Goal: Transaction & Acquisition: Purchase product/service

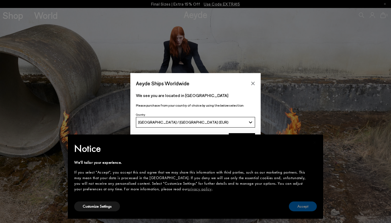
click at [307, 206] on button "Accept" at bounding box center [303, 207] width 28 height 10
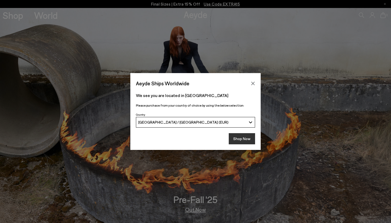
click at [242, 136] on button "Shop Now" at bounding box center [242, 138] width 26 height 11
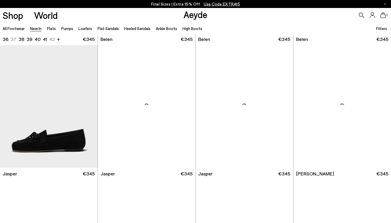
scroll to position [275, 0]
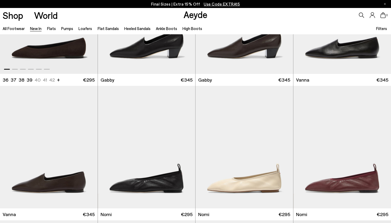
scroll to position [811, 0]
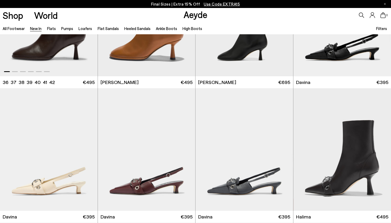
scroll to position [1591, 0]
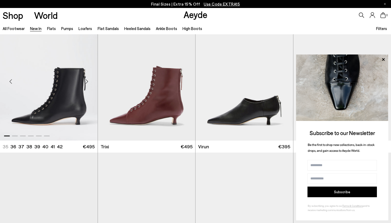
scroll to position [1899, 0]
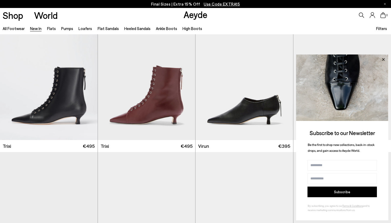
click at [384, 60] on icon at bounding box center [383, 59] width 7 height 7
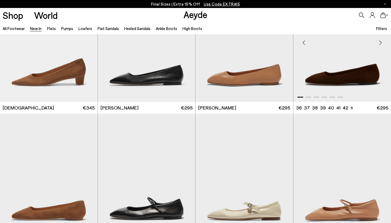
scroll to position [2439, 0]
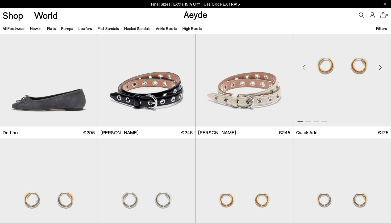
scroll to position [3258, 0]
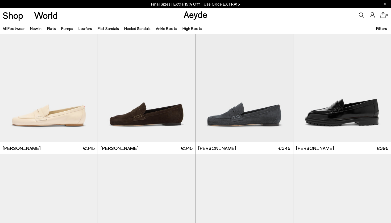
scroll to position [273, 0]
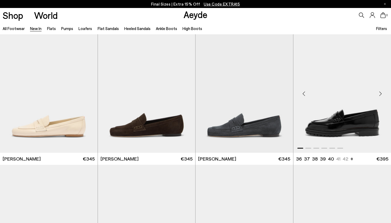
click at [350, 107] on img "1 / 6" at bounding box center [342, 91] width 98 height 123
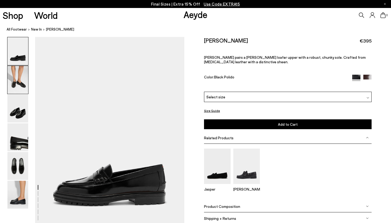
drag, startPoint x: 22, startPoint y: 84, endPoint x: 21, endPoint y: 94, distance: 9.9
click at [22, 84] on img at bounding box center [17, 80] width 21 height 28
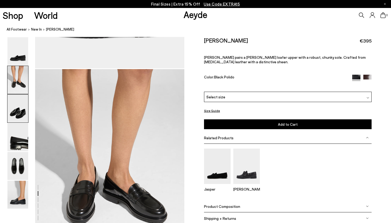
scroll to position [200, 0]
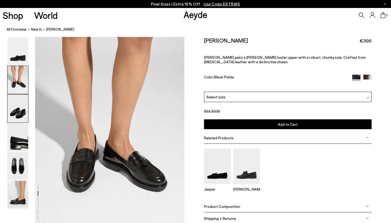
click at [20, 111] on img at bounding box center [17, 109] width 21 height 28
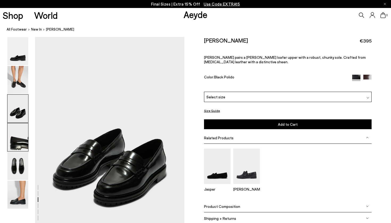
click at [21, 138] on img at bounding box center [17, 137] width 21 height 28
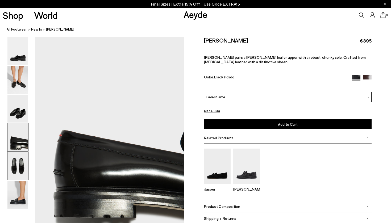
click at [17, 166] on img at bounding box center [17, 166] width 21 height 28
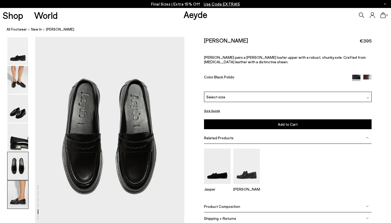
click at [18, 186] on img at bounding box center [17, 195] width 21 height 28
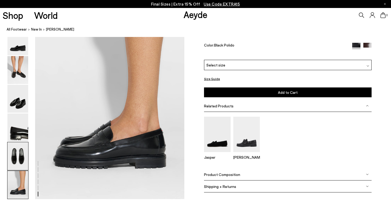
scroll to position [991, 0]
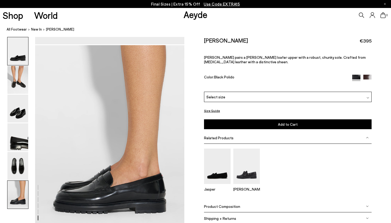
click at [17, 58] on img at bounding box center [17, 51] width 21 height 28
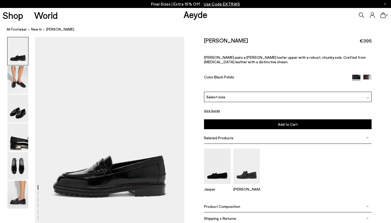
scroll to position [12, 0]
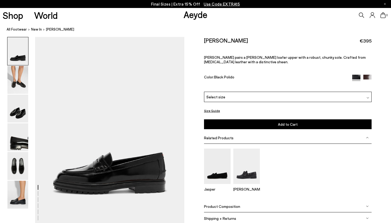
click at [237, 204] on span "Product Composition" at bounding box center [222, 206] width 36 height 5
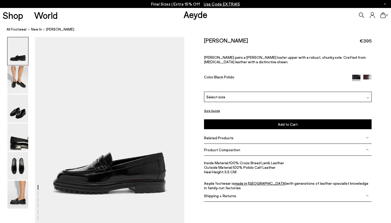
scroll to position [14, 0]
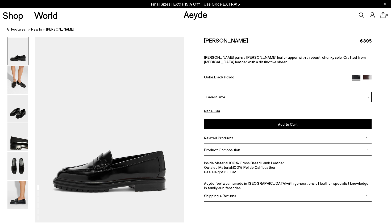
click at [231, 194] on span "Shipping + Returns" at bounding box center [220, 196] width 32 height 5
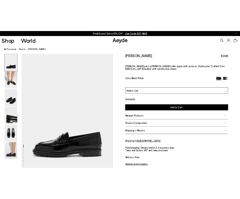
scroll to position [0, 0]
